Goal: Information Seeking & Learning: Check status

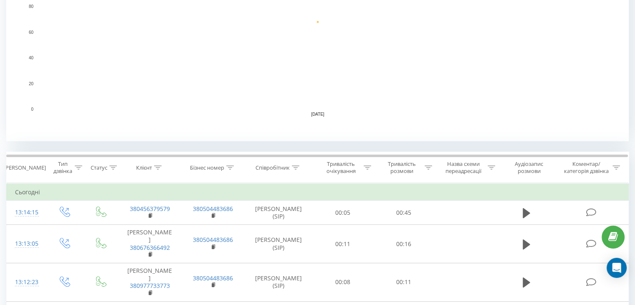
scroll to position [251, 0]
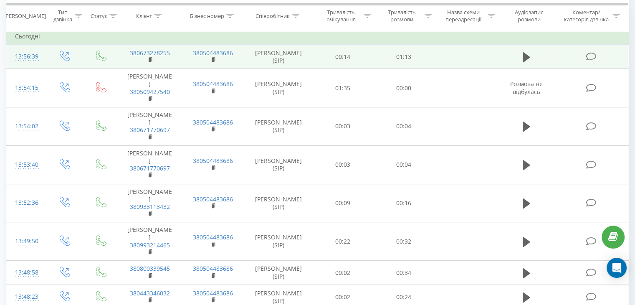
scroll to position [376, 0]
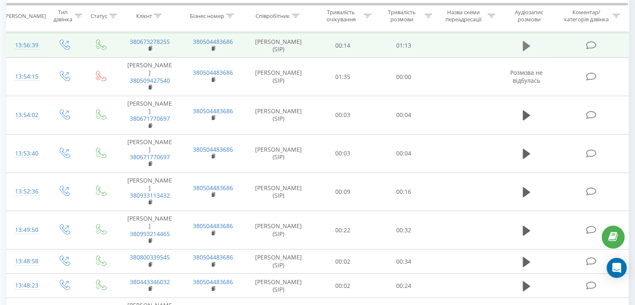
click at [525, 52] on icon at bounding box center [527, 46] width 8 height 12
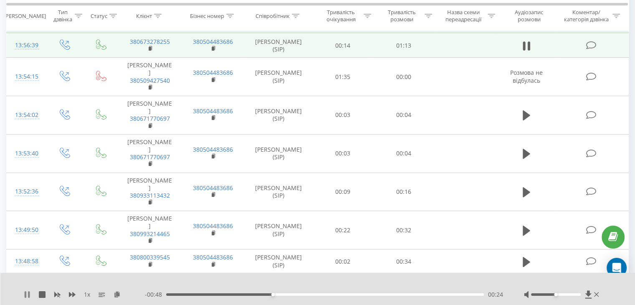
click at [28, 296] on icon at bounding box center [29, 294] width 2 height 7
click at [149, 49] on icon at bounding box center [151, 49] width 5 height 6
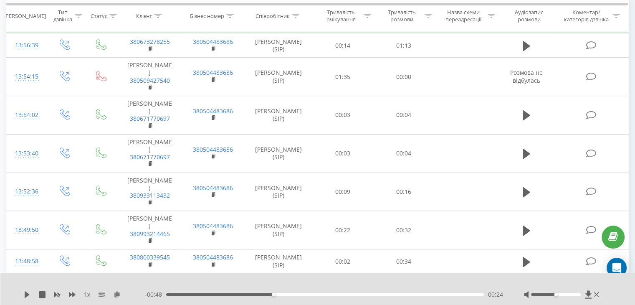
click at [31, 292] on div "1 x" at bounding box center [84, 294] width 121 height 8
click at [25, 292] on icon at bounding box center [27, 294] width 5 height 7
click at [196, 294] on div "00:25" at bounding box center [325, 294] width 318 height 3
click at [212, 293] on div "00:07" at bounding box center [325, 294] width 318 height 3
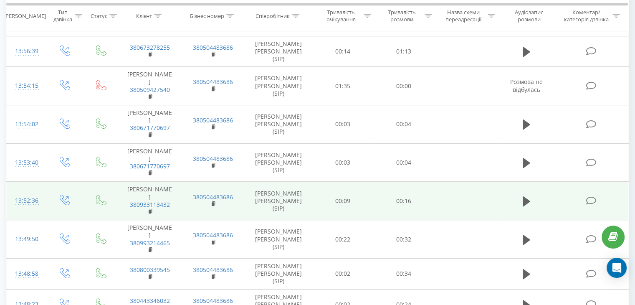
scroll to position [418, 0]
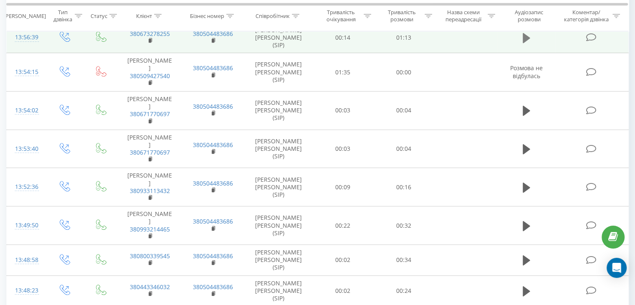
click at [526, 42] on icon at bounding box center [527, 38] width 8 height 12
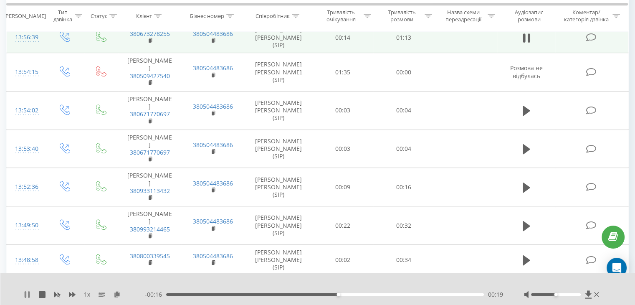
click at [24, 294] on icon at bounding box center [27, 294] width 7 height 7
click at [28, 291] on icon at bounding box center [27, 294] width 7 height 7
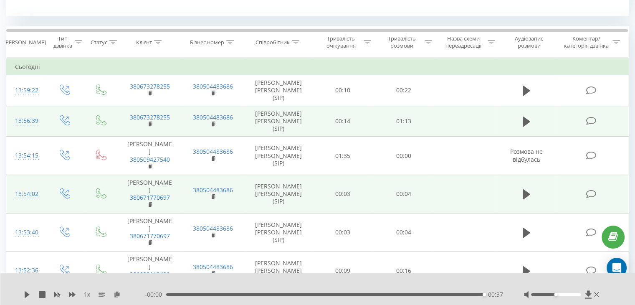
scroll to position [376, 0]
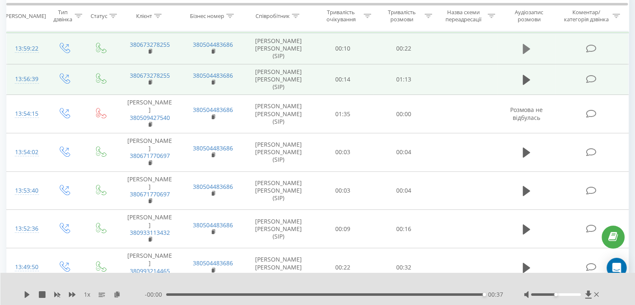
click at [524, 54] on icon at bounding box center [527, 49] width 8 height 12
click at [25, 293] on icon at bounding box center [27, 294] width 5 height 7
click at [525, 46] on icon at bounding box center [527, 49] width 8 height 10
click at [370, 294] on div "00:22" at bounding box center [324, 294] width 320 height 3
click at [28, 296] on icon at bounding box center [27, 294] width 7 height 7
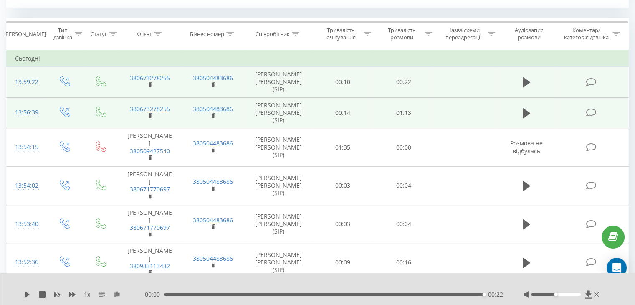
scroll to position [334, 0]
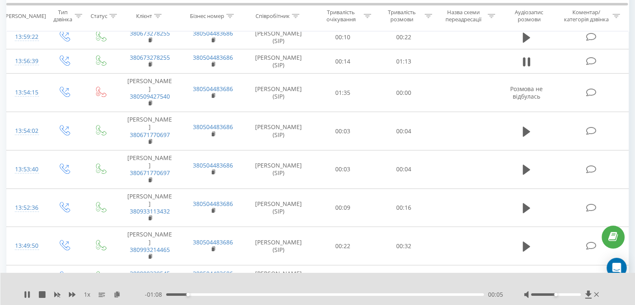
click at [367, 293] on div "00:05" at bounding box center [325, 294] width 318 height 3
click at [27, 294] on icon at bounding box center [27, 294] width 7 height 7
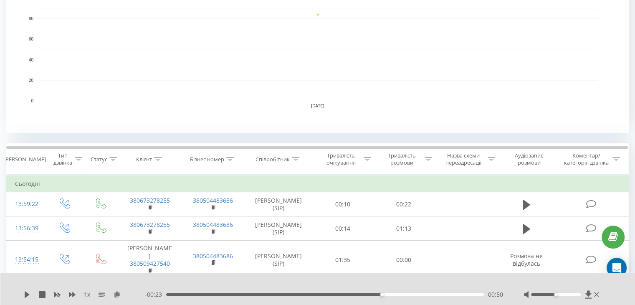
scroll to position [217, 0]
click at [26, 295] on icon at bounding box center [27, 294] width 5 height 7
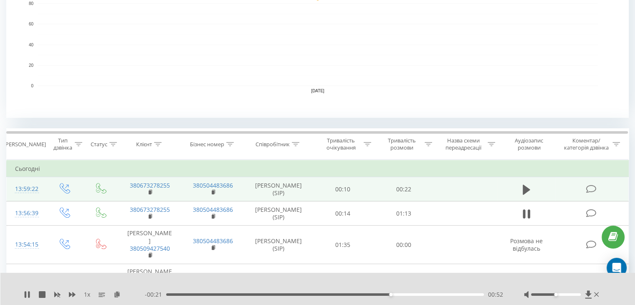
scroll to position [259, 0]
